Goal: Transaction & Acquisition: Purchase product/service

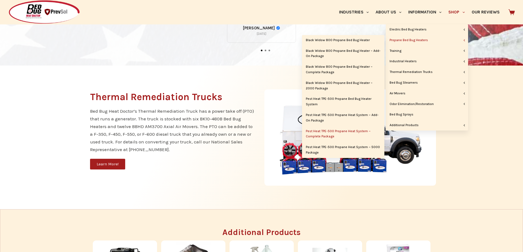
click at [358, 132] on link "Pest Heat TPE-500 Propane Heat System – Complete Package" at bounding box center [343, 134] width 82 height 16
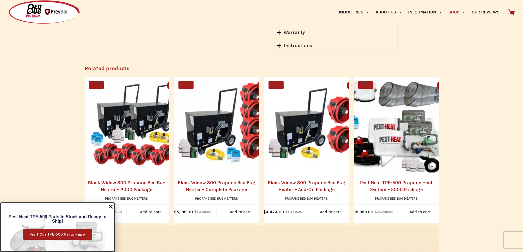
scroll to position [769, 0]
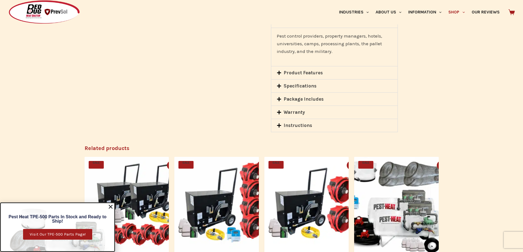
click at [278, 113] on icon at bounding box center [279, 112] width 4 height 4
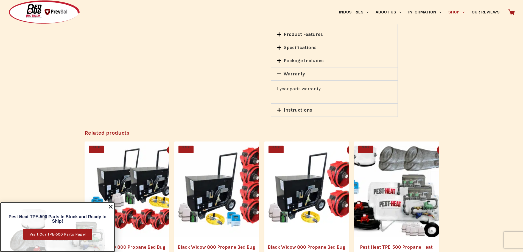
click at [278, 99] on div "1 year parts warranty" at bounding box center [334, 91] width 127 height 23
click at [278, 62] on icon at bounding box center [279, 60] width 5 height 5
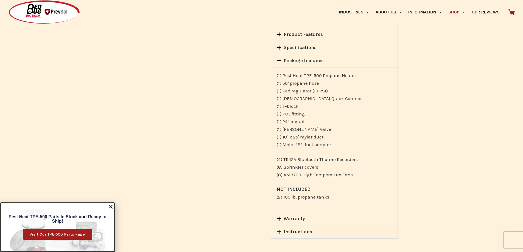
drag, startPoint x: 325, startPoint y: 136, endPoint x: 283, endPoint y: 138, distance: 41.5
click at [283, 138] on p "(1) Pest Heat TPE-500 Propane Heater (1) 50’ propane hose (1) Red regulator (10…" at bounding box center [335, 110] width 116 height 77
copy p "18″ x 25′ mylar duct"
